Goal: Navigation & Orientation: Find specific page/section

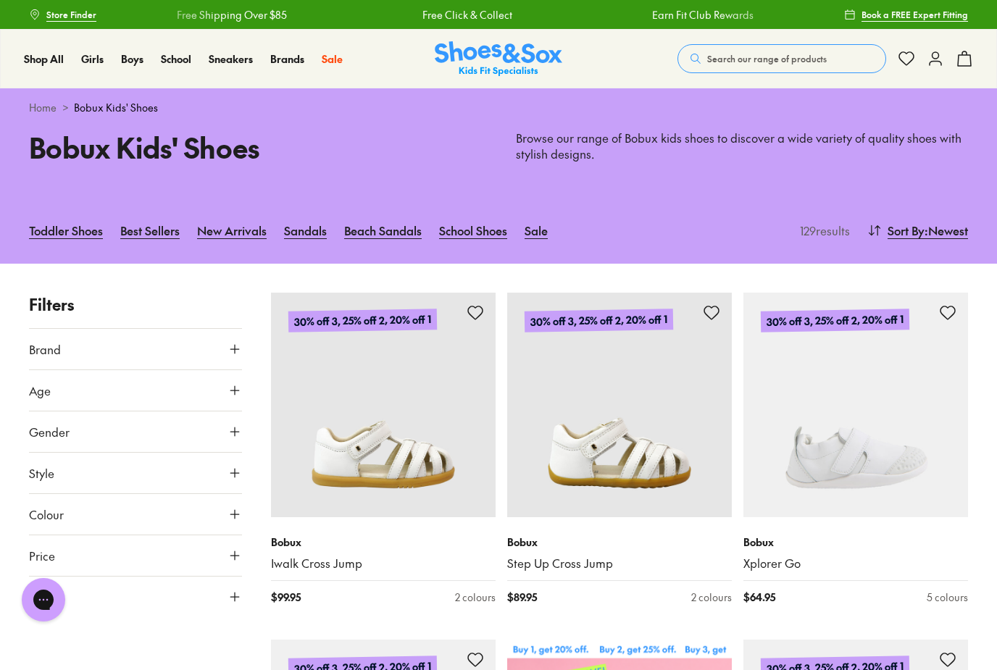
click at [240, 345] on icon at bounding box center [234, 349] width 14 height 14
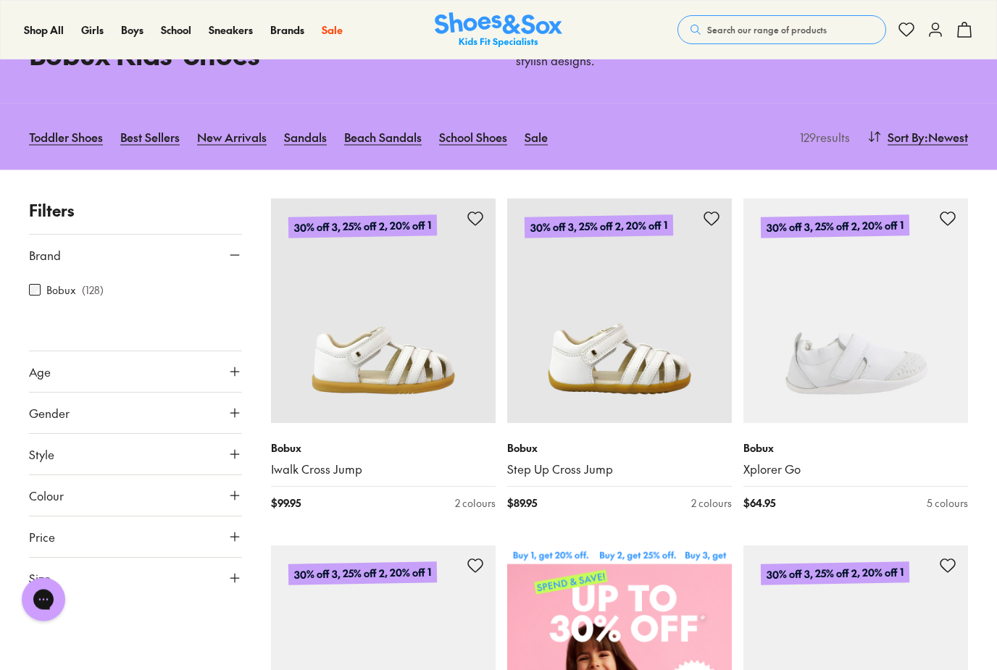
scroll to position [94, 0]
click at [237, 373] on icon at bounding box center [234, 371] width 14 height 14
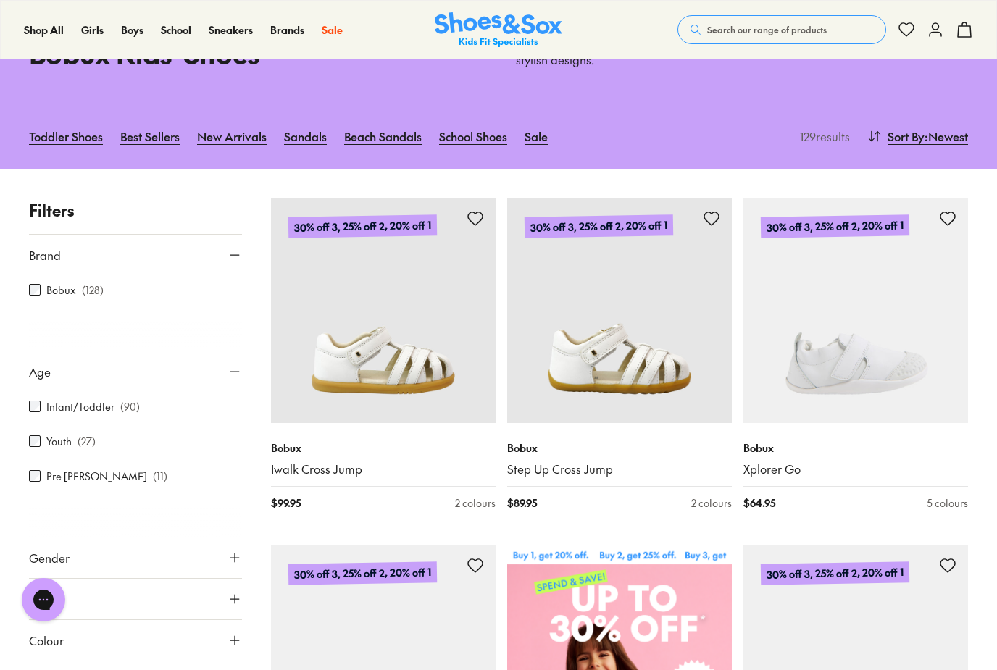
click at [240, 368] on icon at bounding box center [234, 371] width 14 height 14
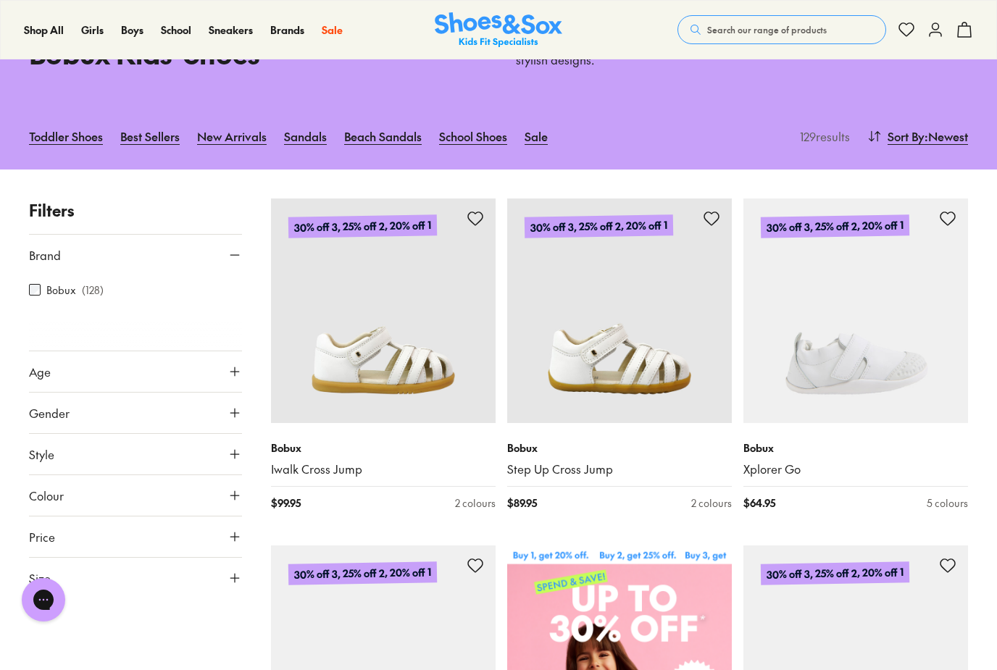
click at [240, 406] on icon at bounding box center [234, 413] width 14 height 14
click at [240, 409] on icon at bounding box center [234, 413] width 14 height 14
click at [237, 442] on button "Style" at bounding box center [135, 454] width 213 height 41
click at [78, 519] on div "Shoes ( 26 )" at bounding box center [82, 523] width 106 height 17
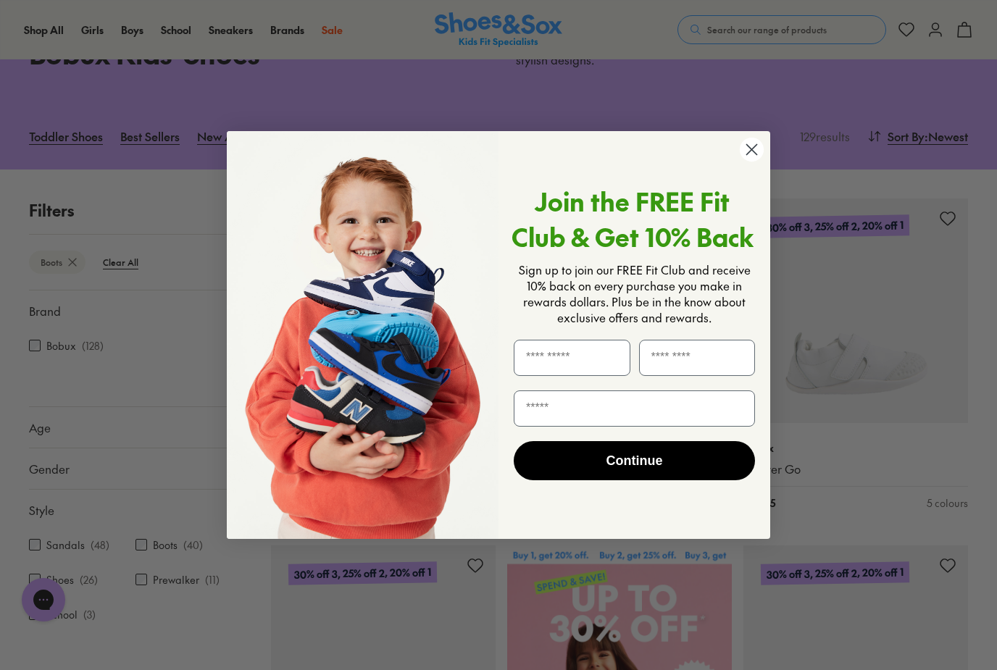
scroll to position [93, 0]
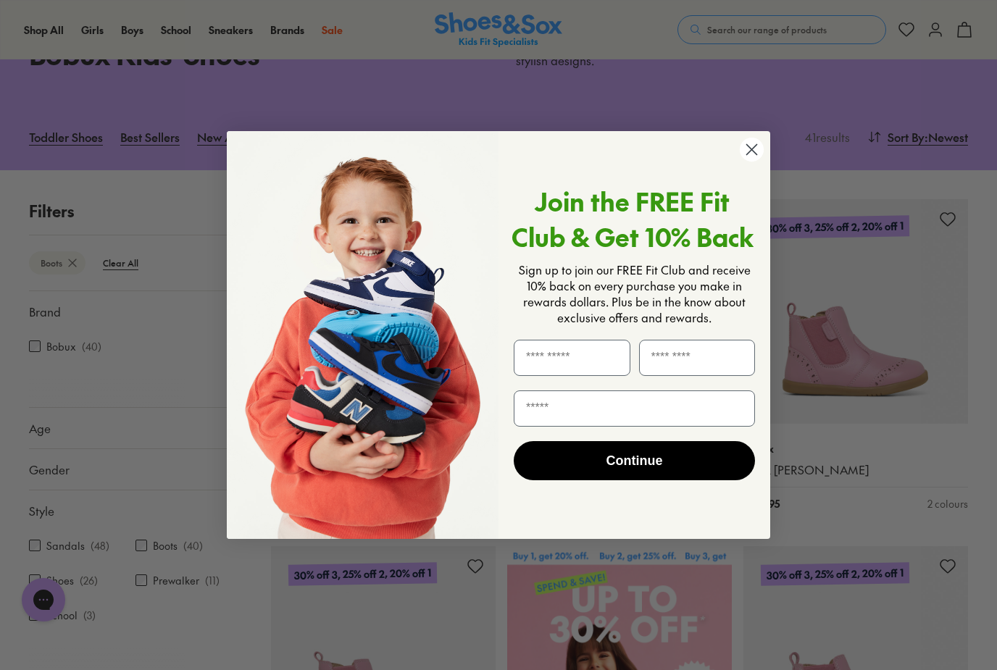
click at [742, 161] on circle "Close dialog" at bounding box center [751, 150] width 24 height 24
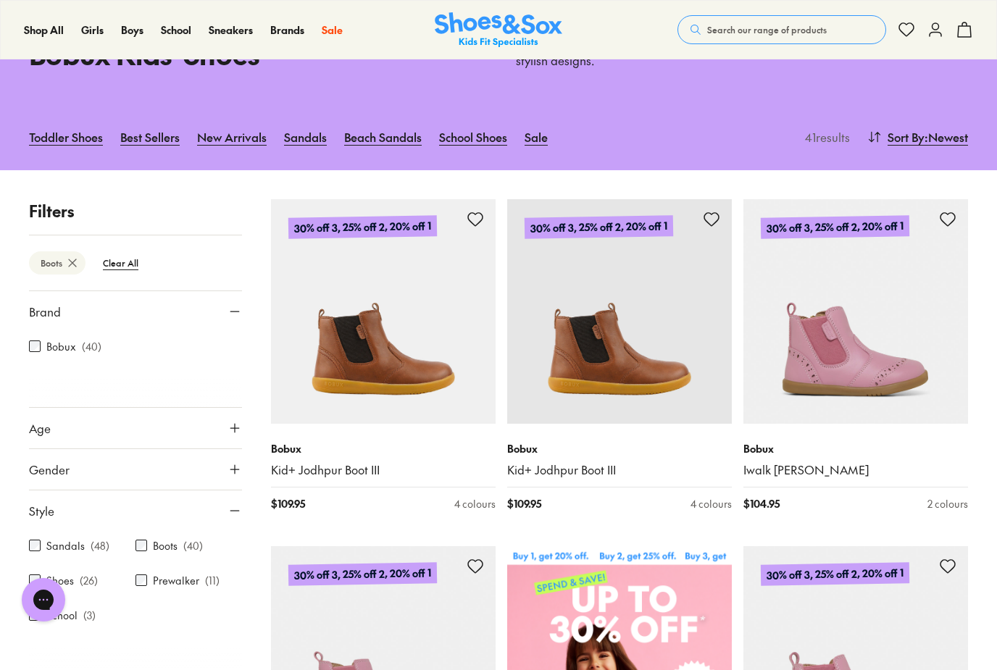
scroll to position [94, 0]
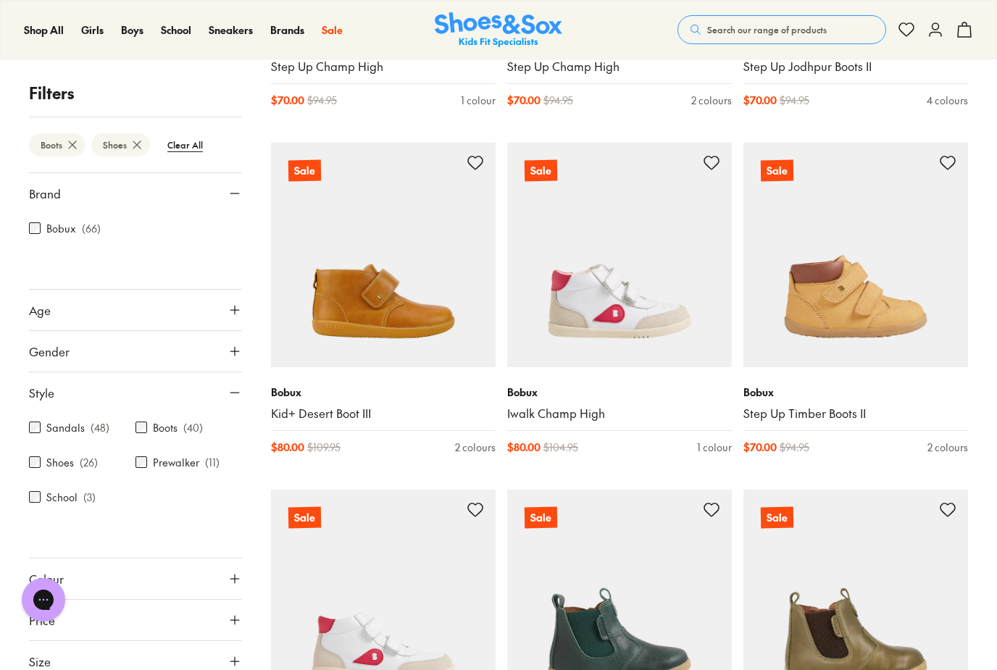
scroll to position [5442, 0]
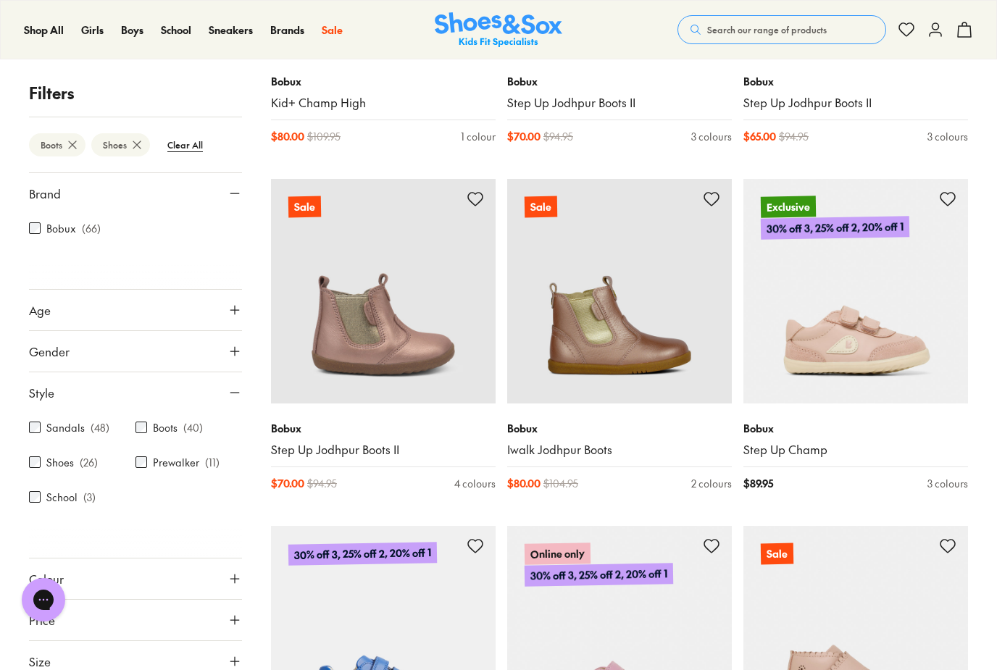
scroll to position [5844, 0]
